Goal: Information Seeking & Learning: Understand process/instructions

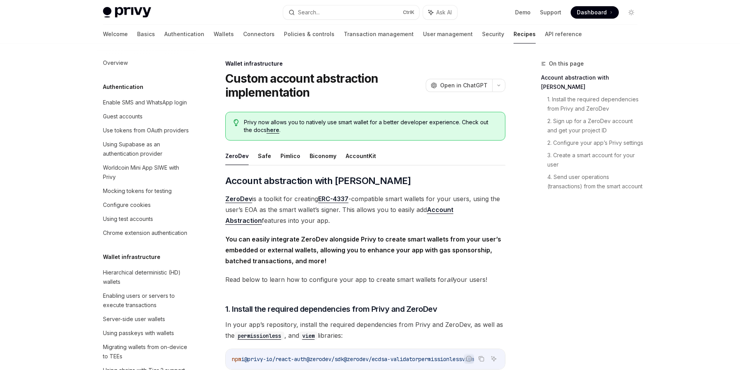
scroll to position [220, 0]
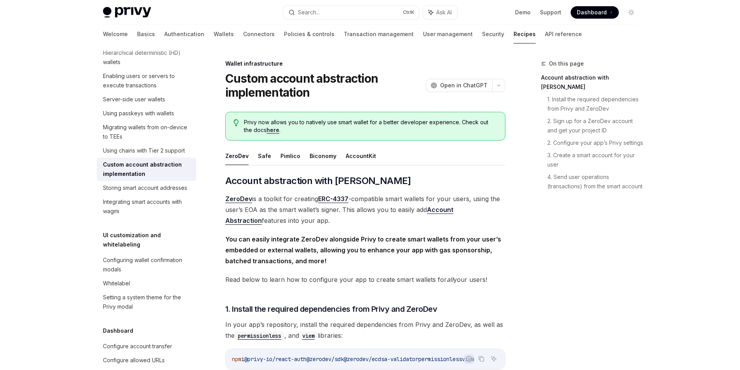
click at [577, 238] on div "On this page Account abstraction with ZeroDev 1. Install the required dependenc…" at bounding box center [585, 214] width 118 height 311
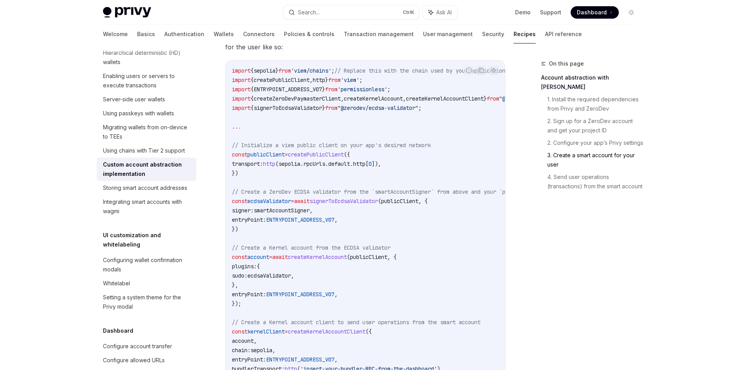
scroll to position [1047, 0]
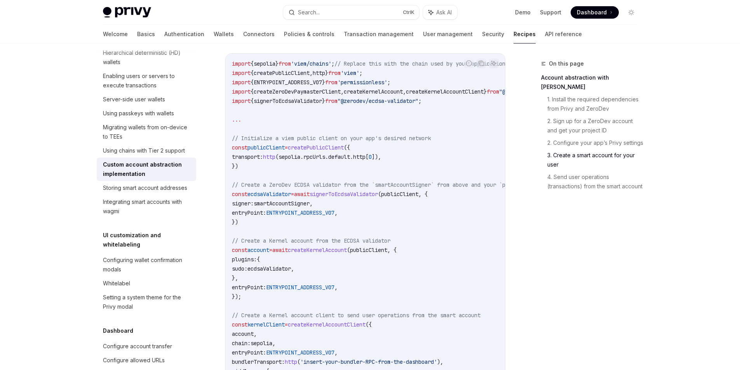
click at [309, 207] on span "smartAccountSigner" at bounding box center [282, 203] width 56 height 7
copy span "smartAccountSigner"
click at [298, 207] on span "smartAccountSigner" at bounding box center [282, 203] width 56 height 7
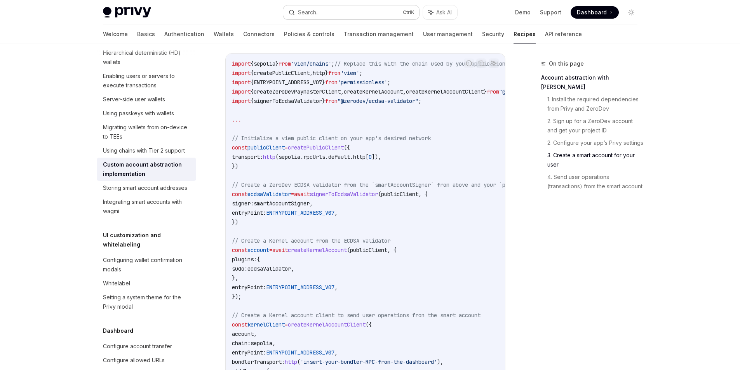
click at [339, 13] on button "Search... Ctrl K" at bounding box center [351, 12] width 136 height 14
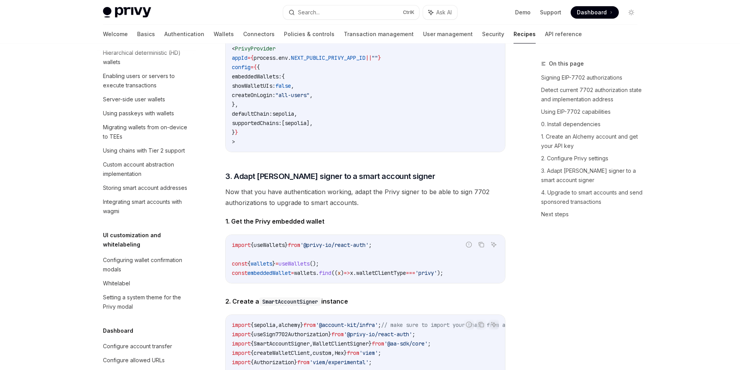
type textarea "*"
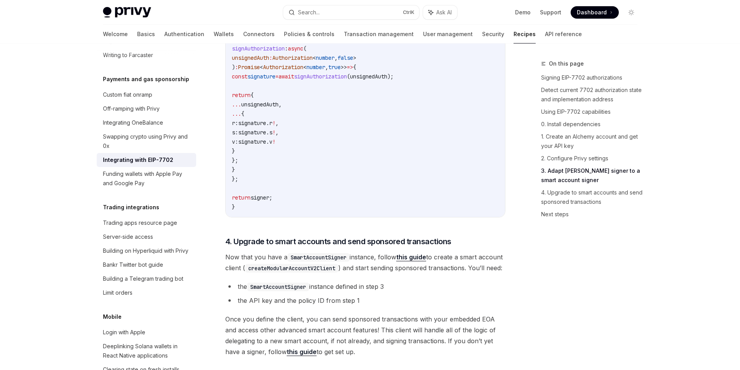
scroll to position [1703, 0]
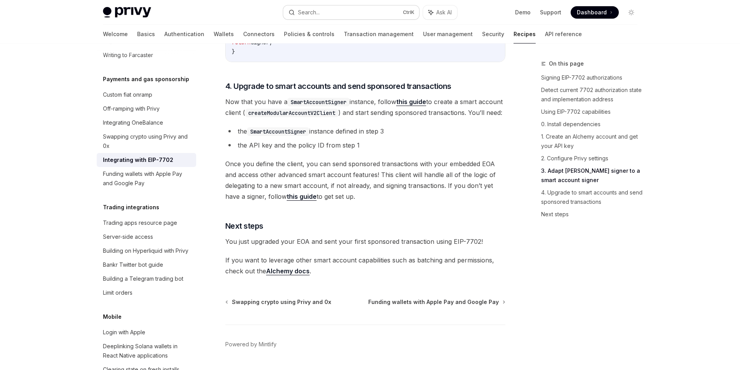
click at [322, 17] on button "Search... Ctrl K" at bounding box center [351, 12] width 136 height 14
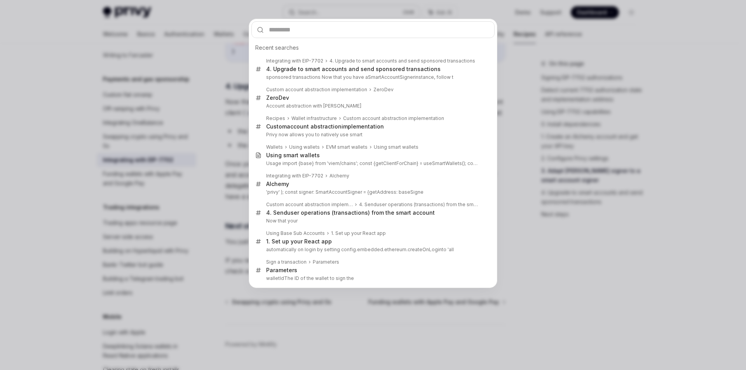
type input "**********"
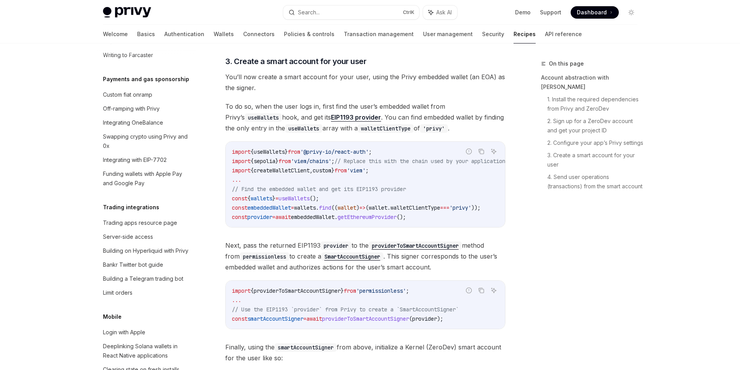
scroll to position [220, 0]
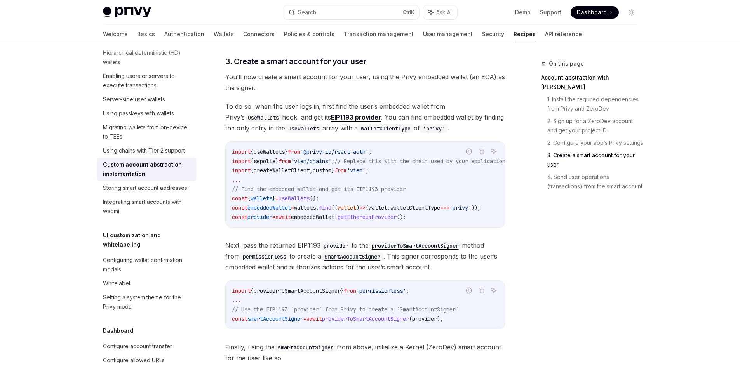
type textarea "*"
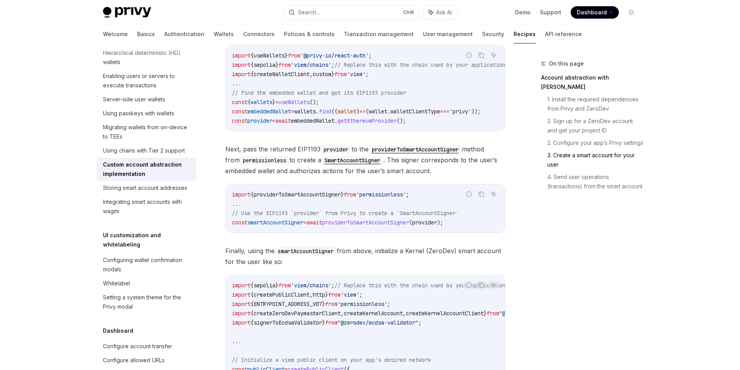
scroll to position [845, 0]
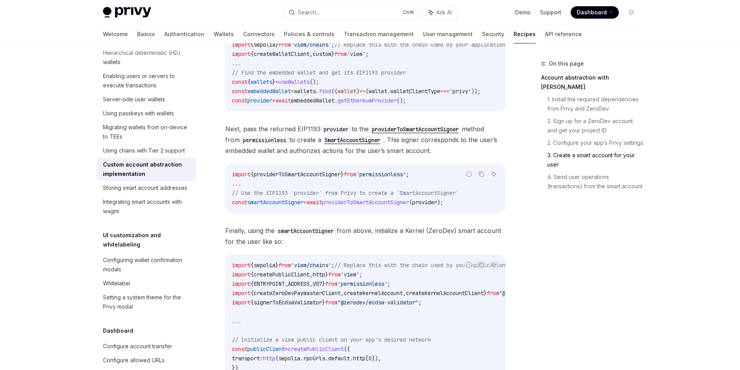
click at [396, 206] on span "providerToSmartAccountSigner" at bounding box center [365, 202] width 87 height 7
click at [300, 197] on span "// Use the EIP1193 `provider` from Privy to create a `SmartAccountSigner`" at bounding box center [345, 193] width 227 height 7
click at [305, 197] on span "// Use the EIP1193 `provider` from Privy to create a `SmartAccountSigner`" at bounding box center [345, 193] width 227 height 7
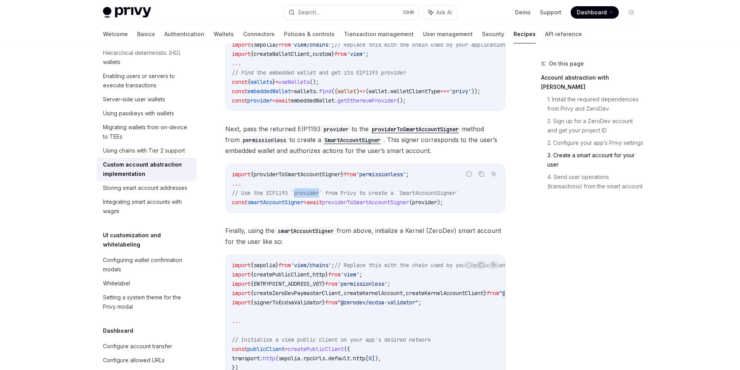
click at [305, 197] on span "// Use the EIP1193 `provider` from Privy to create a `SmartAccountSigner`" at bounding box center [345, 193] width 227 height 7
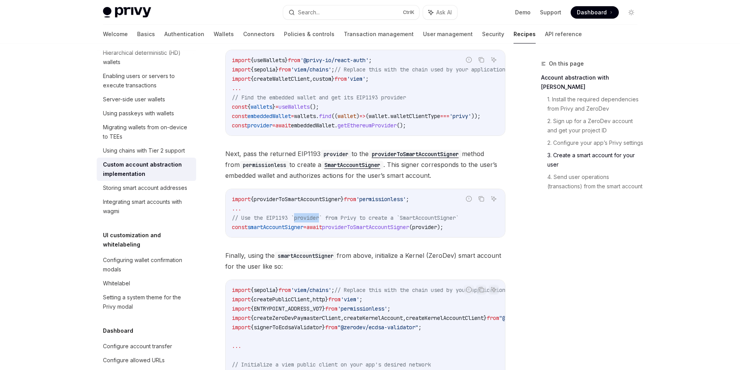
scroll to position [806, 0]
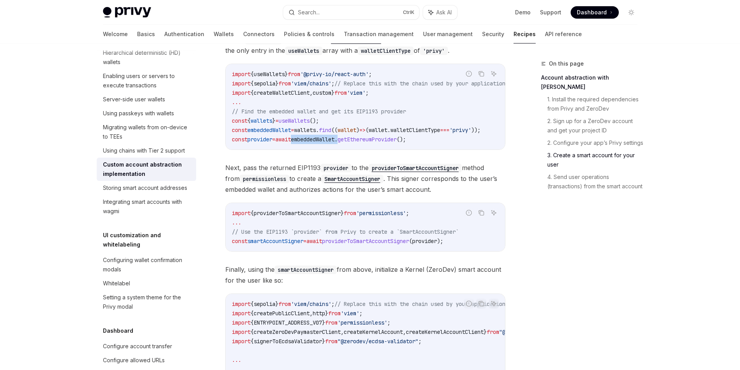
drag, startPoint x: 305, startPoint y: 152, endPoint x: 355, endPoint y: 156, distance: 50.3
click at [355, 150] on div "Report incorrect code Copy Ask AI import { useWallets } from '@privy-io/react-a…" at bounding box center [365, 107] width 280 height 86
click at [370, 141] on span "getEthereumProvider" at bounding box center [367, 139] width 59 height 7
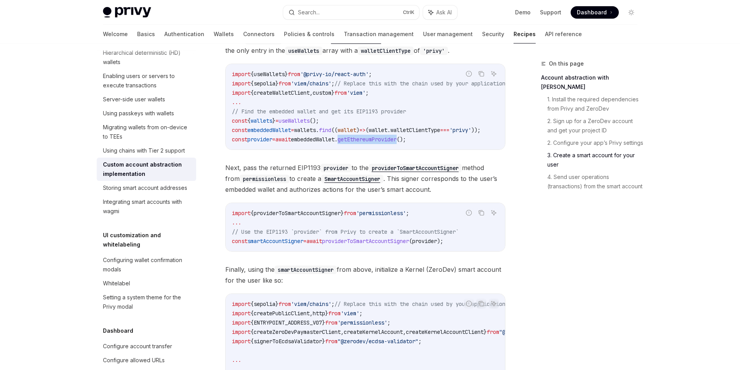
copy span "getEthereumProvider"
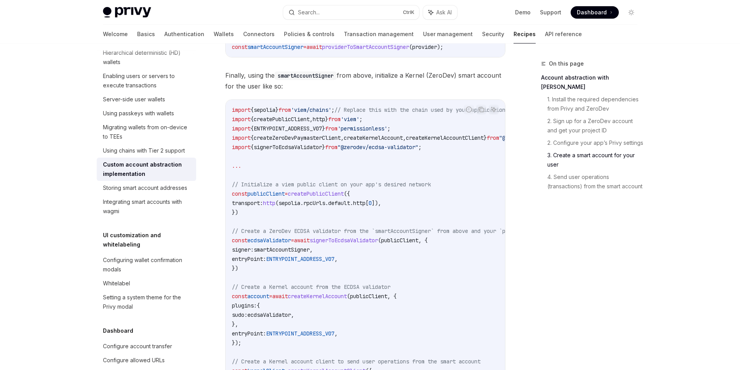
scroll to position [962, 0]
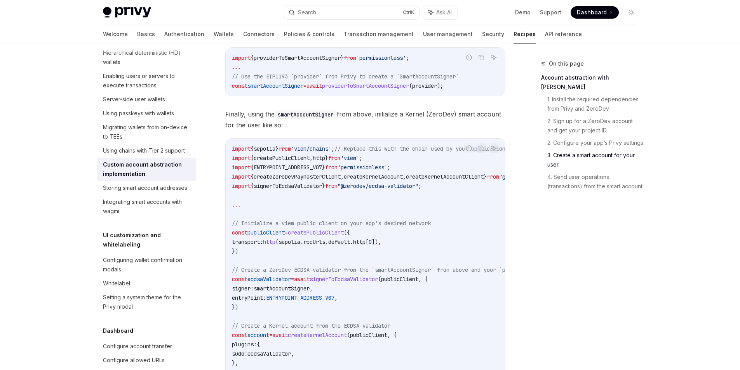
click at [305, 119] on code "smartAccountSigner" at bounding box center [306, 114] width 62 height 9
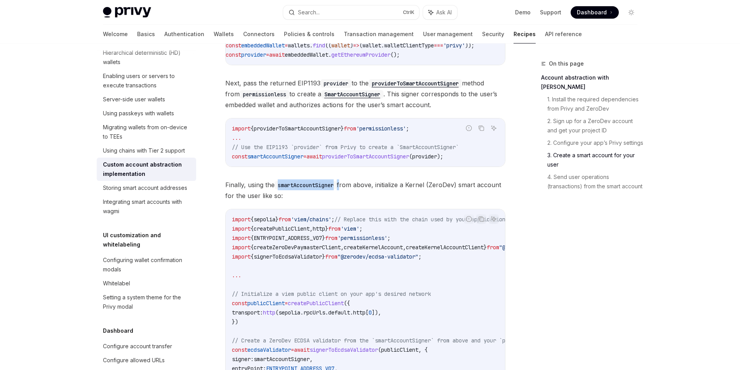
scroll to position [884, 0]
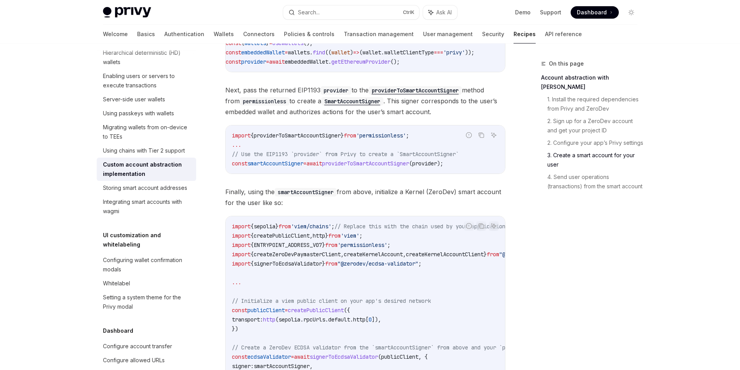
click at [356, 167] on span "providerToSmartAccountSigner" at bounding box center [365, 163] width 87 height 7
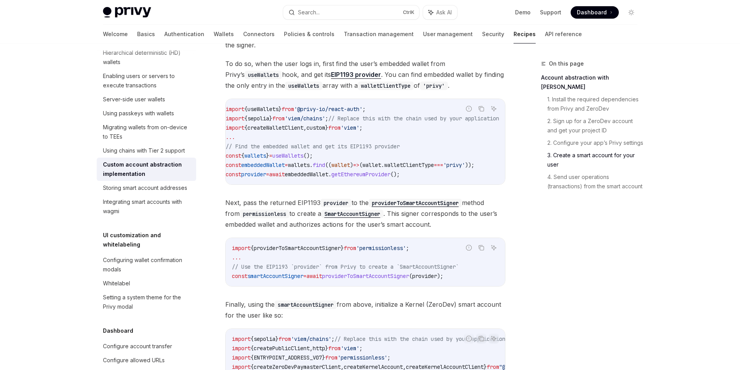
scroll to position [767, 0]
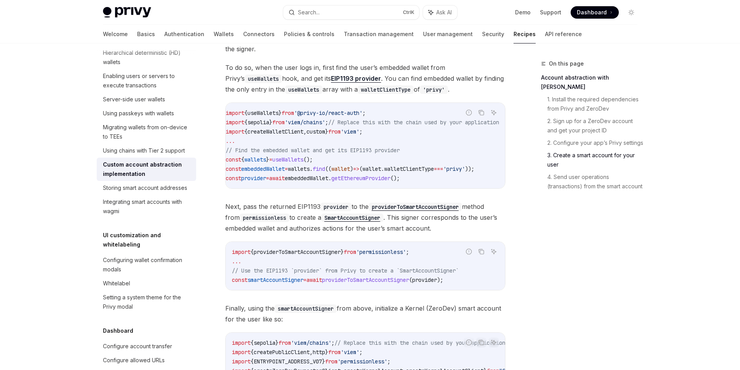
click at [328, 179] on span "embeddedWallet" at bounding box center [307, 178] width 44 height 7
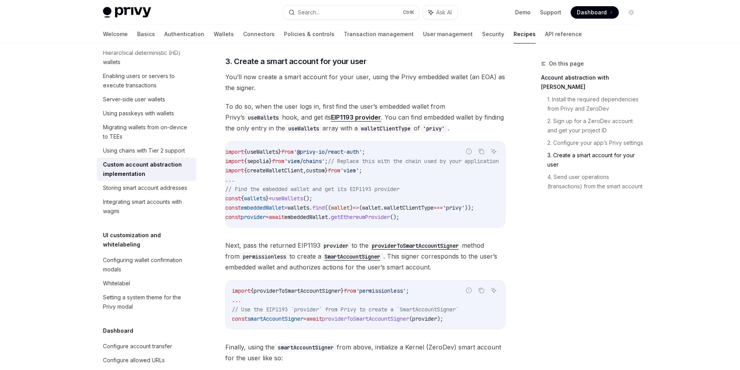
scroll to position [0, 0]
click at [361, 221] on span "getEthereumProvider" at bounding box center [367, 217] width 59 height 7
copy span "getEthereumProvider"
click at [335, 10] on button "Search... Ctrl K" at bounding box center [351, 12] width 136 height 14
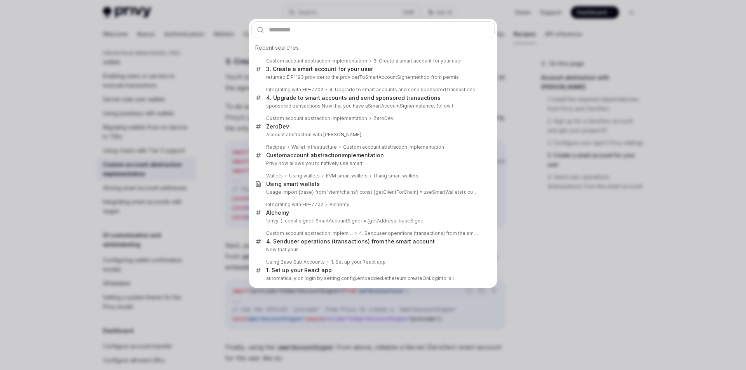
type input "**********"
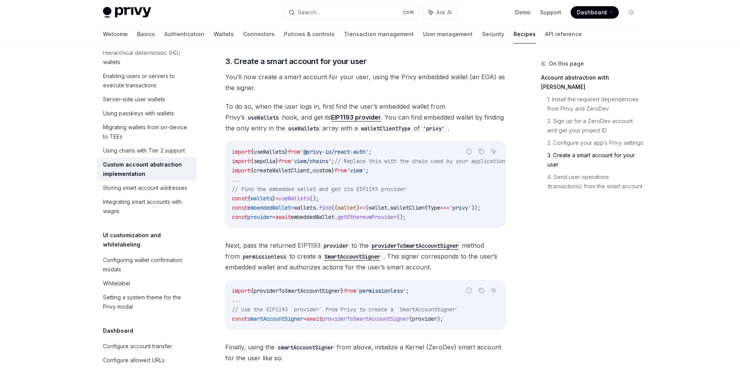
type textarea "*"
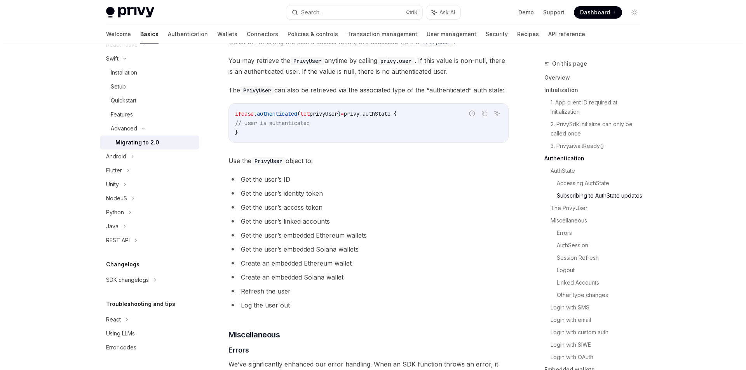
scroll to position [1166, 0]
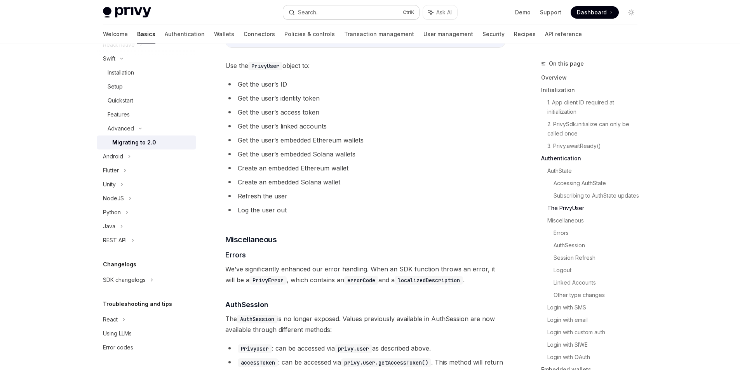
click at [348, 10] on button "Search... Ctrl K" at bounding box center [351, 12] width 136 height 14
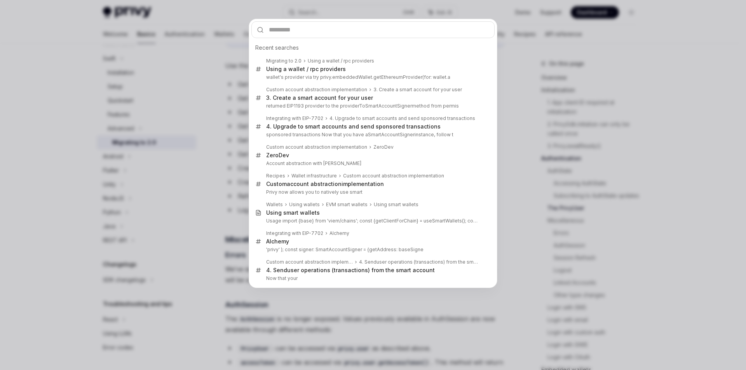
type input "**********"
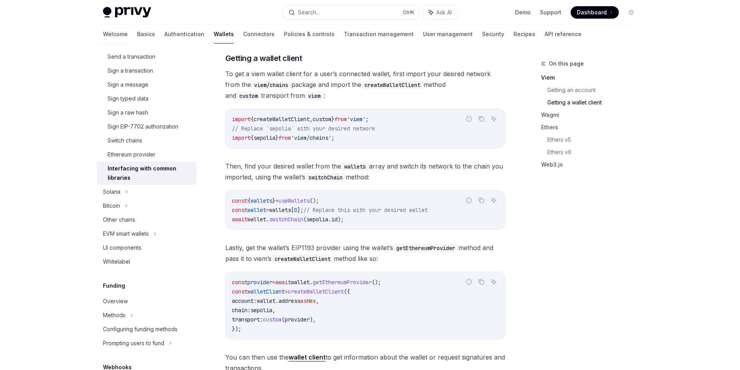
scroll to position [401, 0]
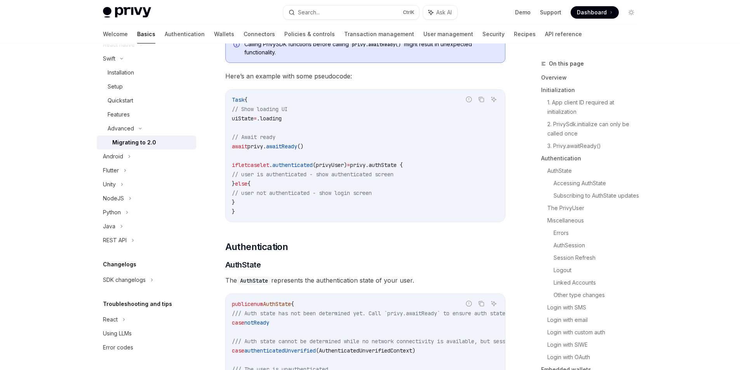
scroll to position [127, 0]
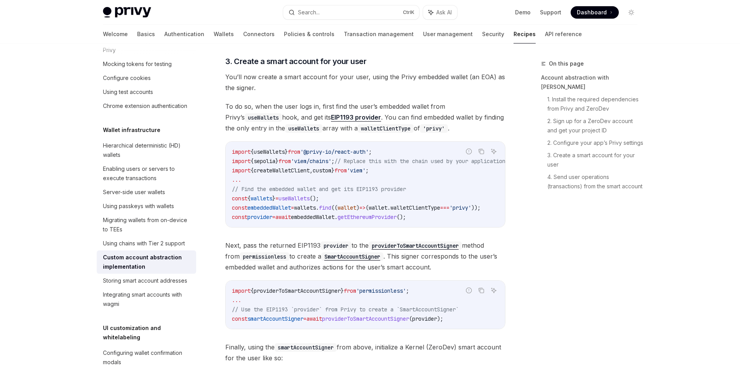
scroll to position [220, 0]
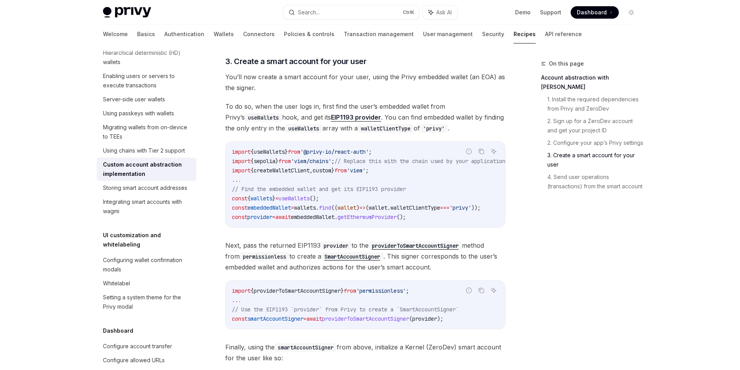
click at [548, 227] on div "On this page Account abstraction with ZeroDev 1. Install the required dependenc…" at bounding box center [585, 214] width 118 height 311
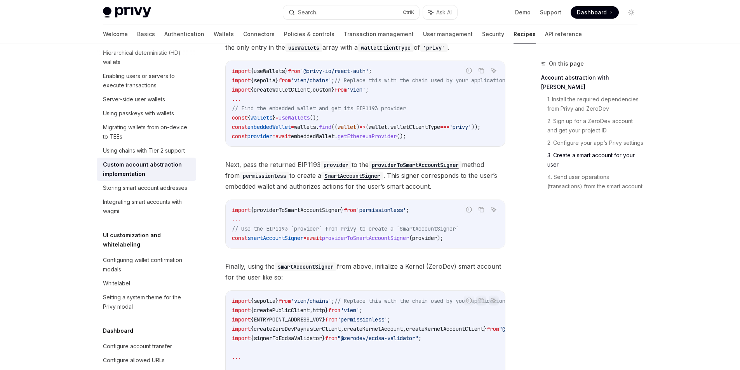
scroll to position [806, 0]
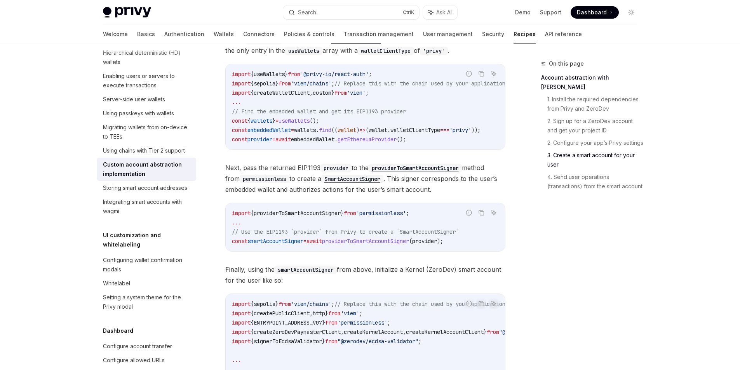
click at [381, 143] on span "getEthereumProvider" at bounding box center [367, 139] width 59 height 7
click at [382, 245] on span "providerToSmartAccountSigner" at bounding box center [365, 241] width 87 height 7
copy span "providerToSmartAccountSigner"
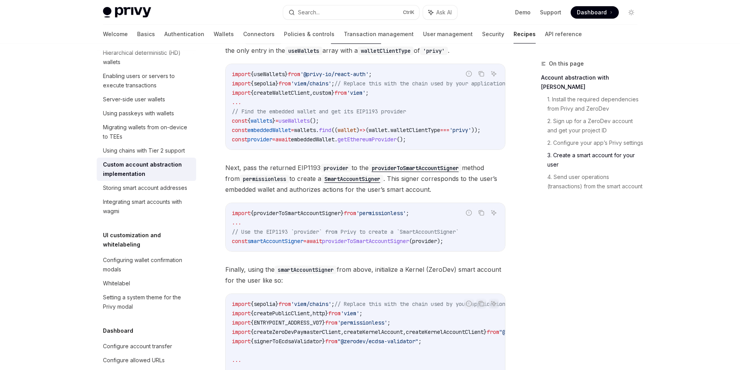
click at [396, 217] on span "'permissionless'" at bounding box center [381, 213] width 50 height 7
copy code "import { providerToSmartAccountSigner } from 'permissionless' ;"
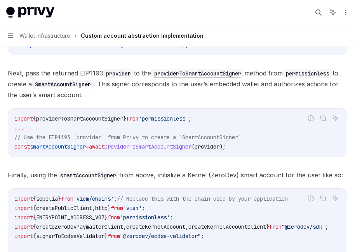
type textarea "*"
